Goal: Information Seeking & Learning: Learn about a topic

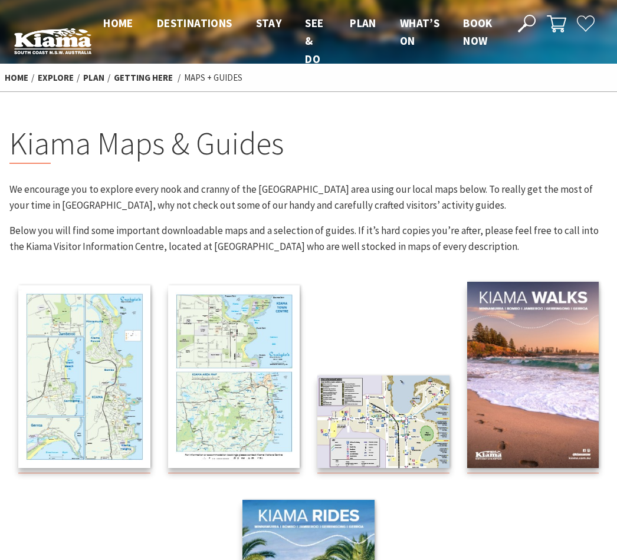
click at [263, 369] on img at bounding box center [234, 377] width 132 height 183
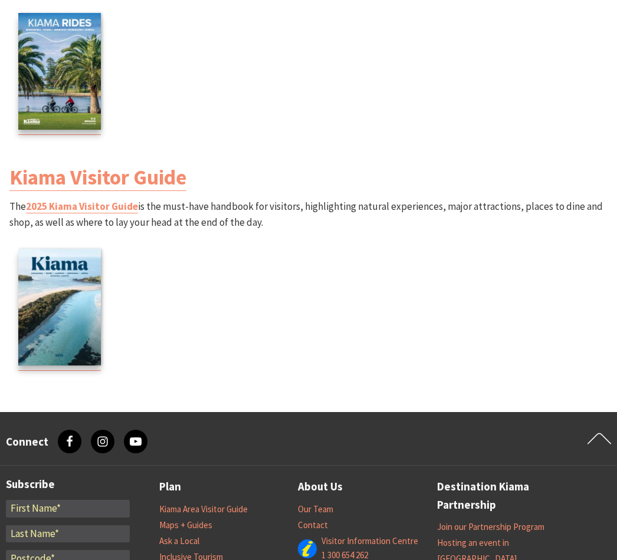
scroll to position [1790, 0]
click at [76, 298] on img at bounding box center [59, 307] width 83 height 117
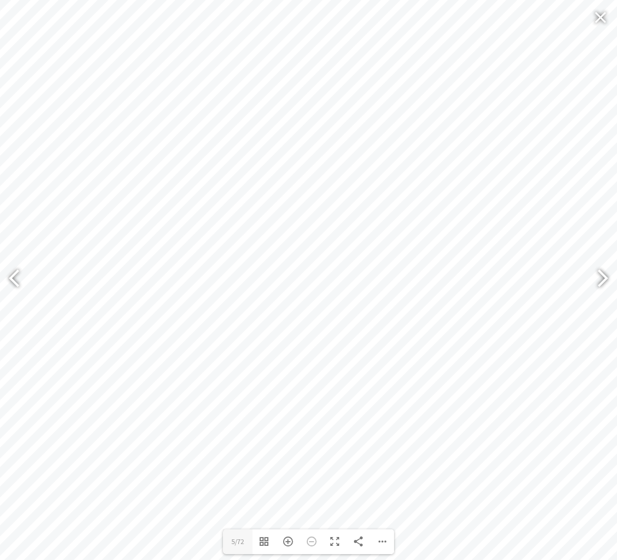
scroll to position [1572, 0]
type input "33"
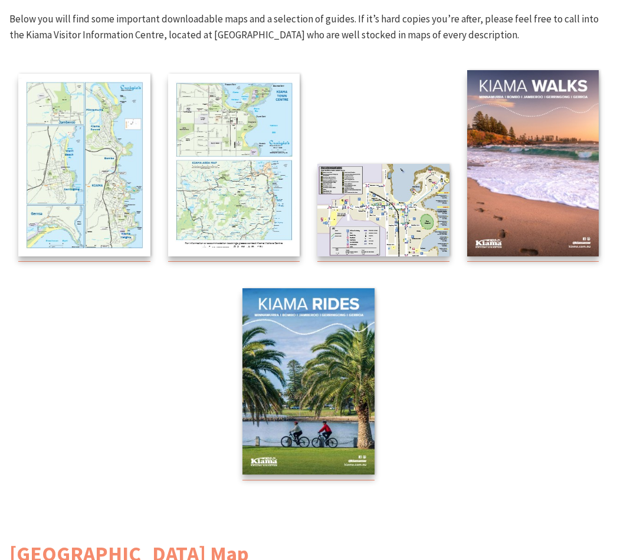
scroll to position [212, 0]
click at [75, 166] on img at bounding box center [84, 165] width 132 height 183
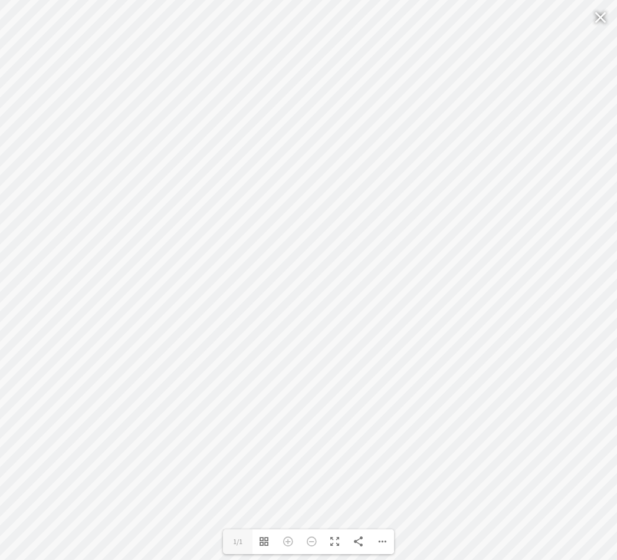
click at [247, 536] on label "1/1" at bounding box center [237, 542] width 29 height 25
click at [247, 536] on input "1" at bounding box center [237, 542] width 29 height 25
